Goal: Transaction & Acquisition: Purchase product/service

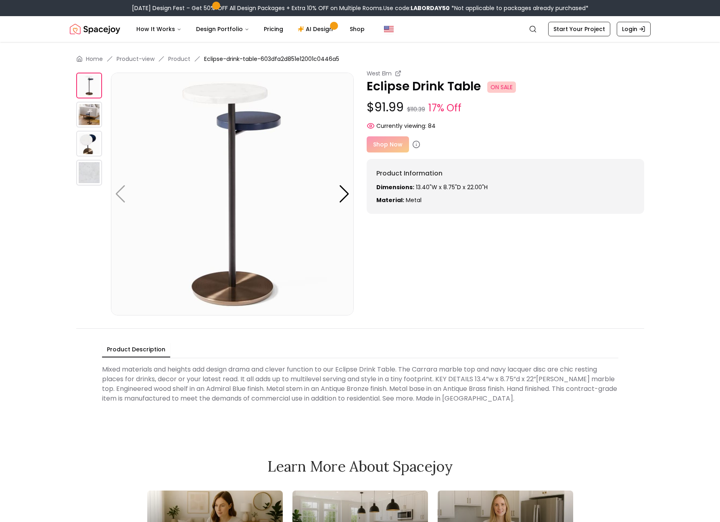
click at [390, 140] on div "Shop Now" at bounding box center [506, 144] width 278 height 16
click at [387, 146] on div "Shop Now" at bounding box center [506, 144] width 278 height 16
click at [378, 138] on div "Shop Now" at bounding box center [506, 144] width 278 height 16
click at [417, 146] on icon at bounding box center [416, 144] width 8 height 8
click at [496, 140] on div "Shop Now" at bounding box center [506, 144] width 278 height 16
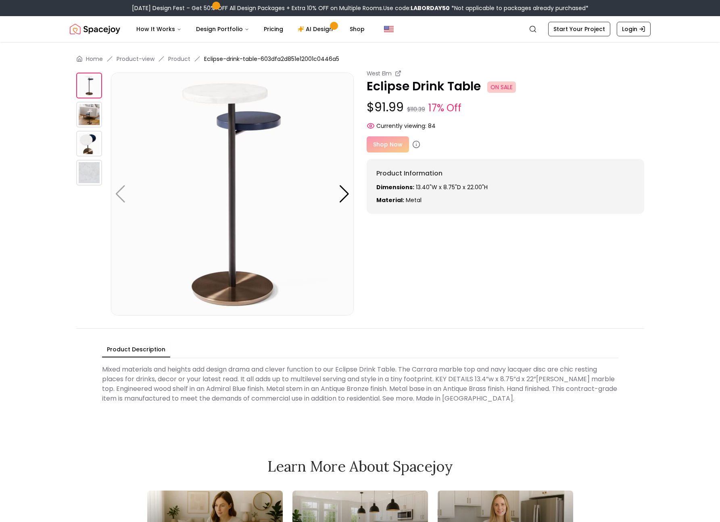
click at [389, 142] on div "Shop Now" at bounding box center [506, 144] width 278 height 16
drag, startPoint x: 385, startPoint y: 147, endPoint x: 388, endPoint y: 144, distance: 4.3
click at [385, 147] on div "Shop Now" at bounding box center [506, 144] width 278 height 16
drag, startPoint x: 425, startPoint y: 122, endPoint x: 466, endPoint y: 103, distance: 45.3
click at [425, 122] on span "Currently viewing:" at bounding box center [402, 126] width 50 height 8
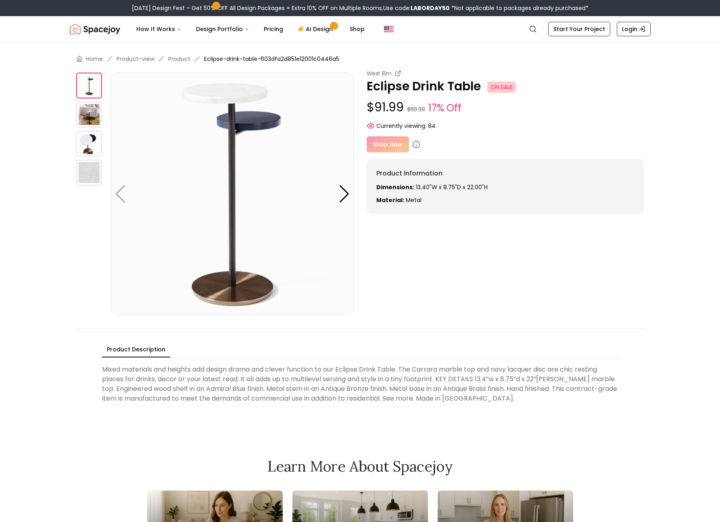
click at [498, 86] on span "ON SALE" at bounding box center [501, 87] width 29 height 11
drag, startPoint x: 386, startPoint y: 96, endPoint x: 388, endPoint y: 92, distance: 4.4
click at [386, 96] on div "West Elm Eclipse Drink Table ON SALE $91.99 $110.39 17% Off Currently viewing: …" at bounding box center [506, 99] width 278 height 61
